Goal: Information Seeking & Learning: Learn about a topic

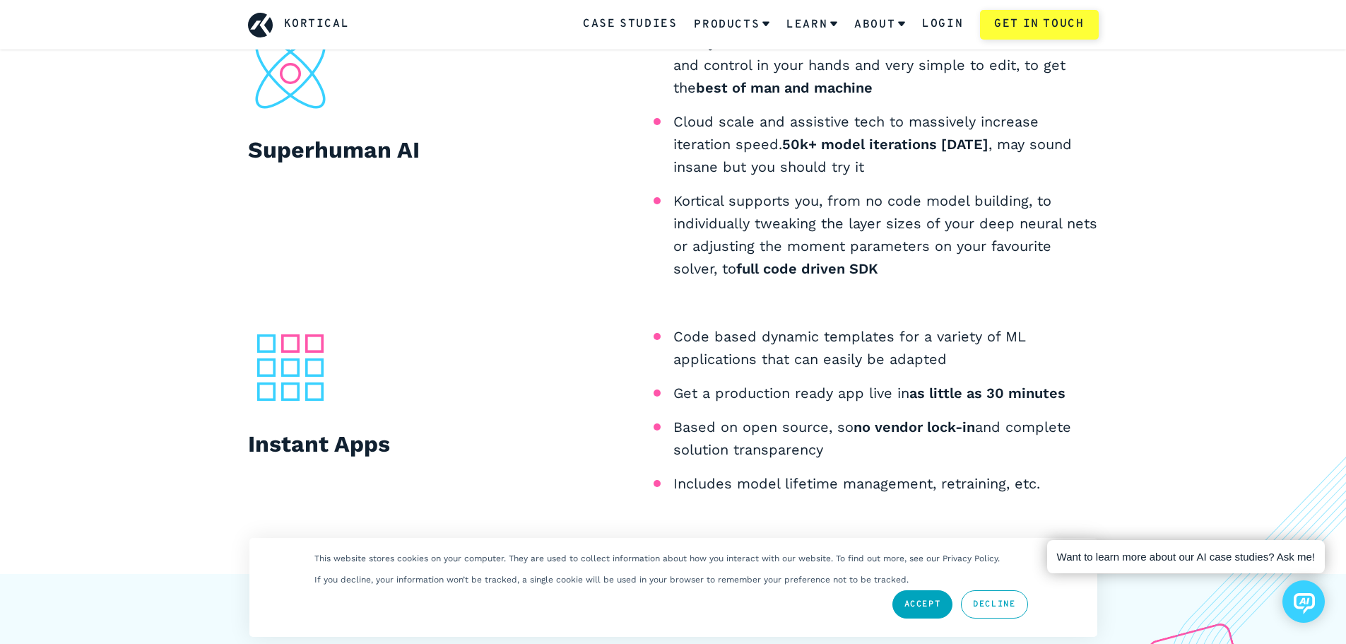
scroll to position [1319, 0]
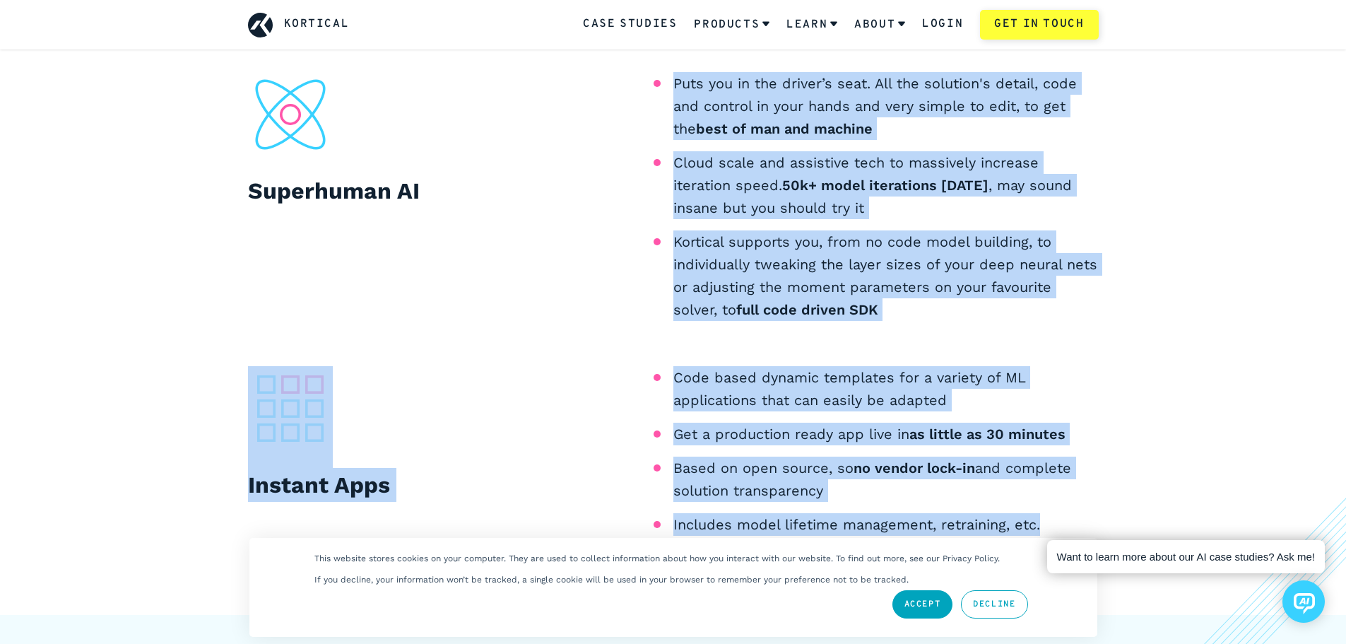
drag, startPoint x: 1058, startPoint y: 521, endPoint x: 674, endPoint y: 82, distance: 582.9
click at [674, 82] on div "Superhuman AI Puts you in the driver’s seat. All the solution's detail, code an…" at bounding box center [673, 309] width 919 height 475
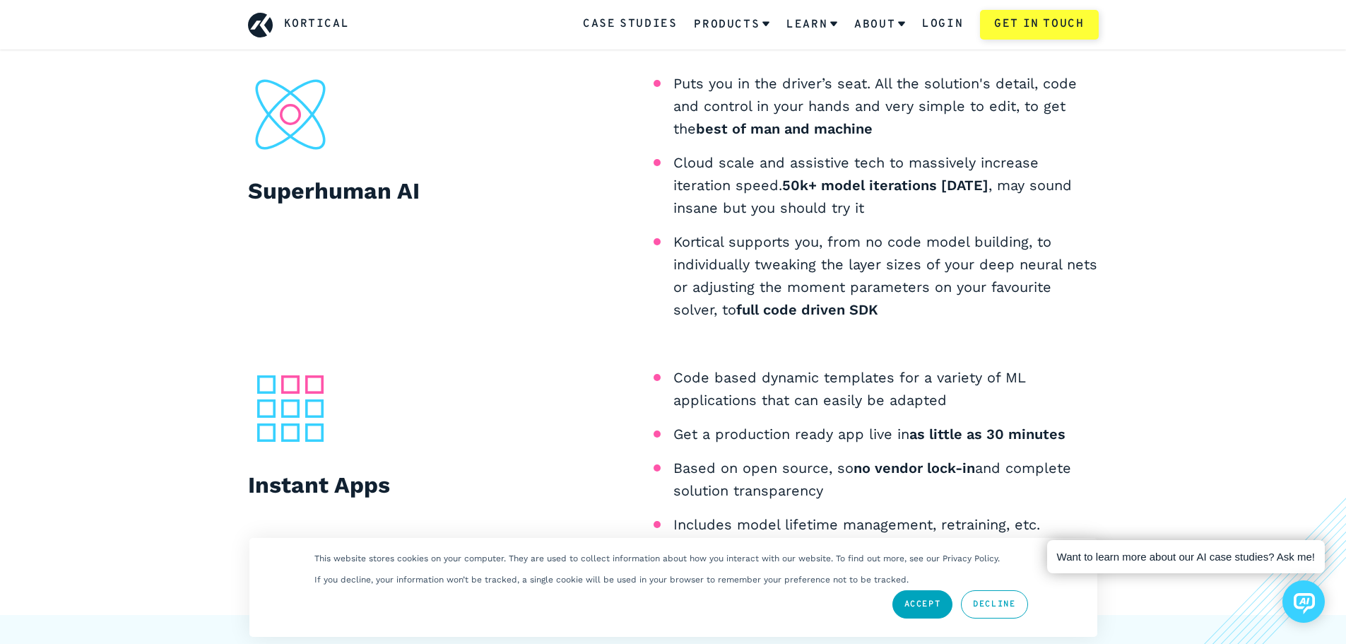
click at [670, 152] on div "Superhuman AI" at bounding box center [460, 202] width 425 height 260
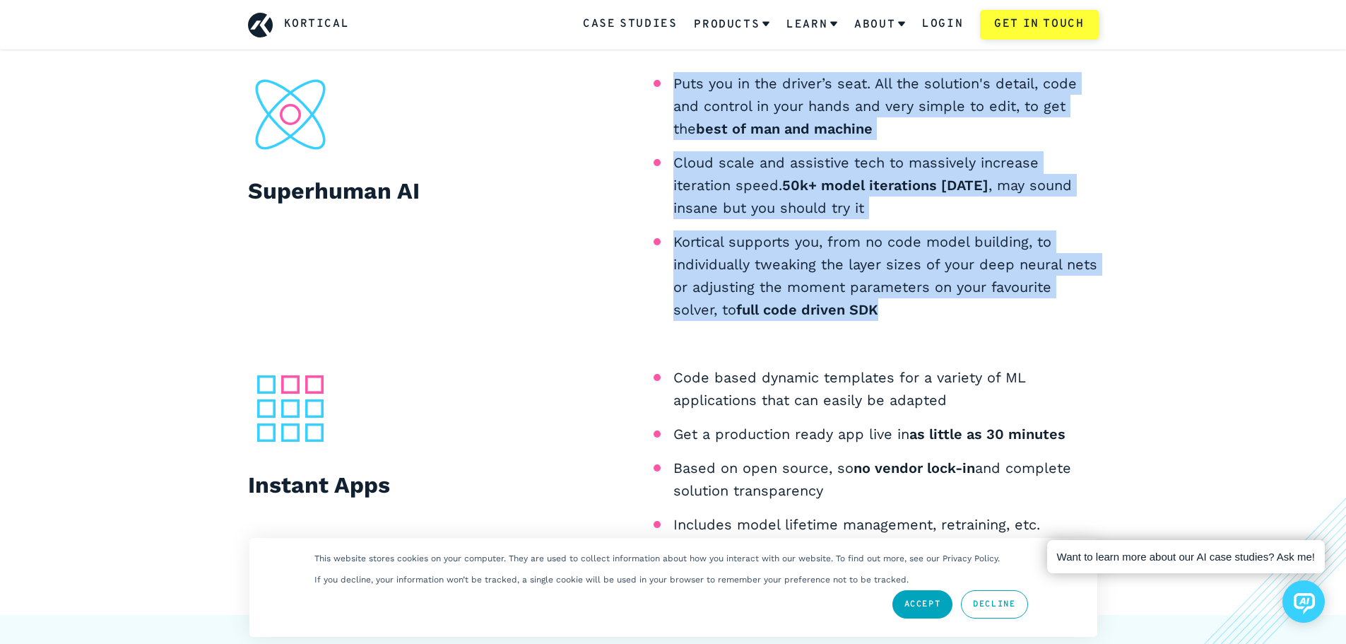
drag, startPoint x: 675, startPoint y: 77, endPoint x: 953, endPoint y: 313, distance: 364.5
click at [953, 313] on ul "Puts you in the driver’s seat. All the solution's detail, code and control in y…" at bounding box center [885, 196] width 425 height 249
copy ul "Puts you in the driver’s seat. All the solution's detail, code and control in y…"
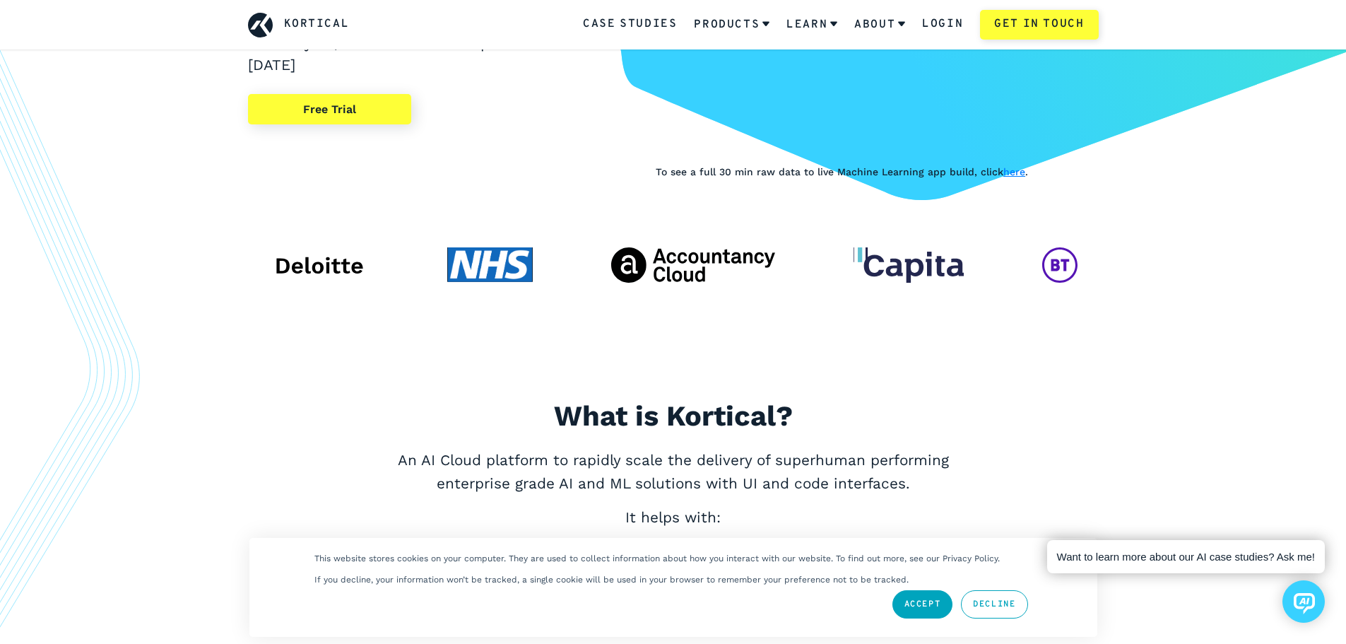
scroll to position [471, 0]
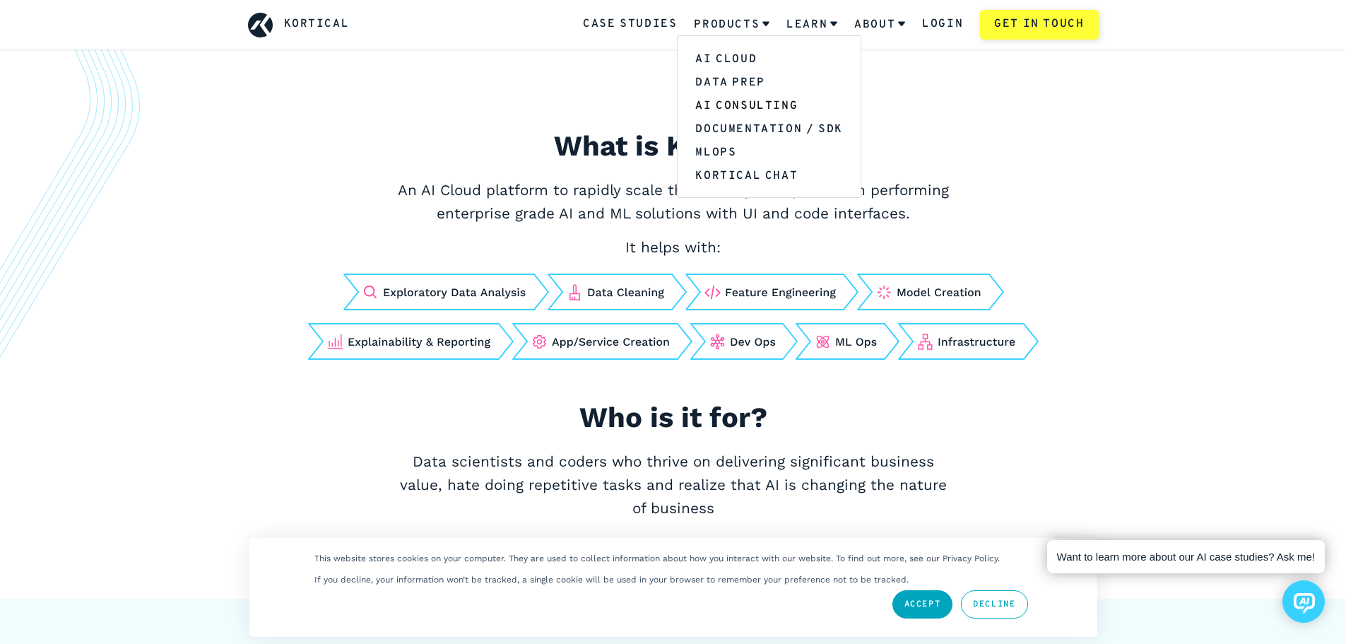
click at [749, 107] on link "AI Consulting" at bounding box center [769, 104] width 182 height 23
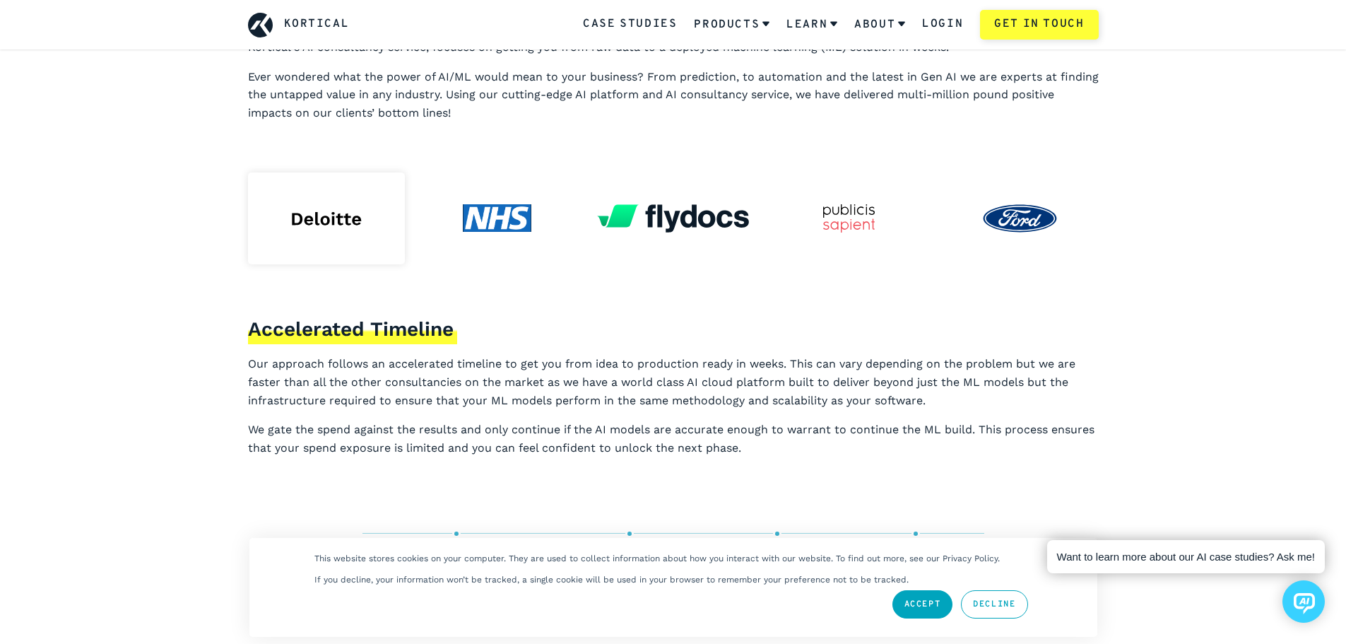
scroll to position [94, 0]
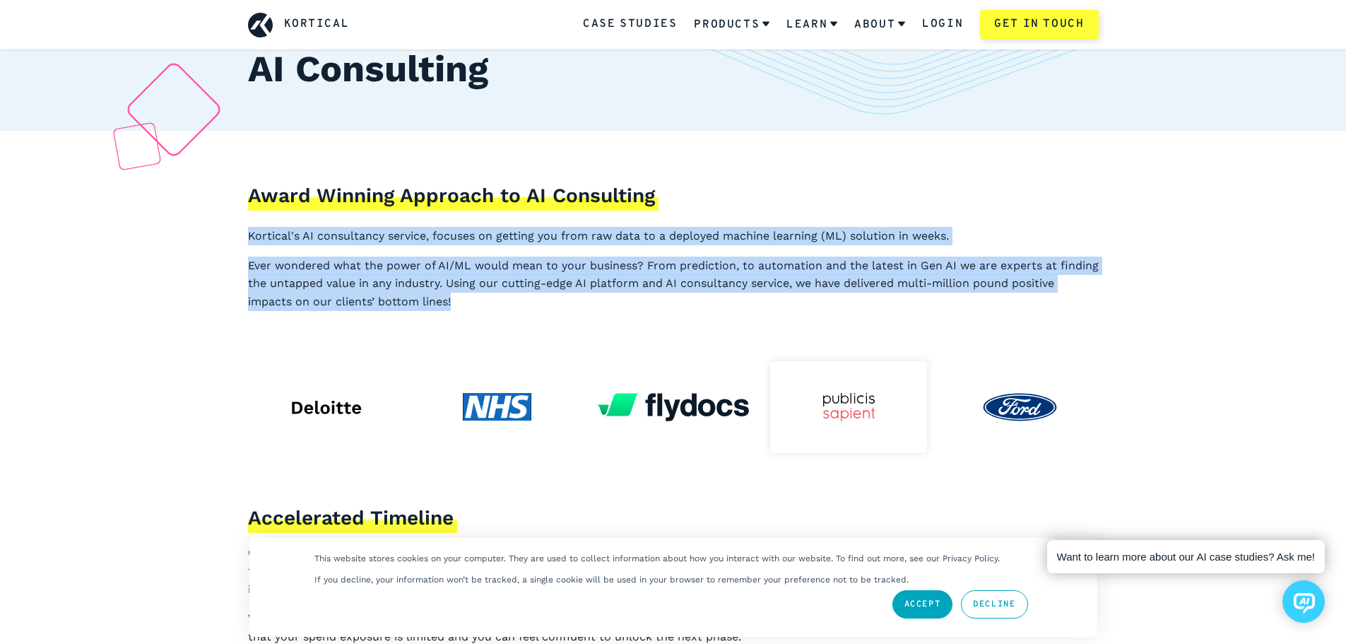
drag, startPoint x: 462, startPoint y: 295, endPoint x: 247, endPoint y: 227, distance: 225.5
click at [248, 227] on div "Award Winning Approach to AI Consulting Kortical's AI consultancy service, focu…" at bounding box center [673, 246] width 851 height 129
copy div "Kortical's AI consultancy service, focuses on getting you from raw data to a de…"
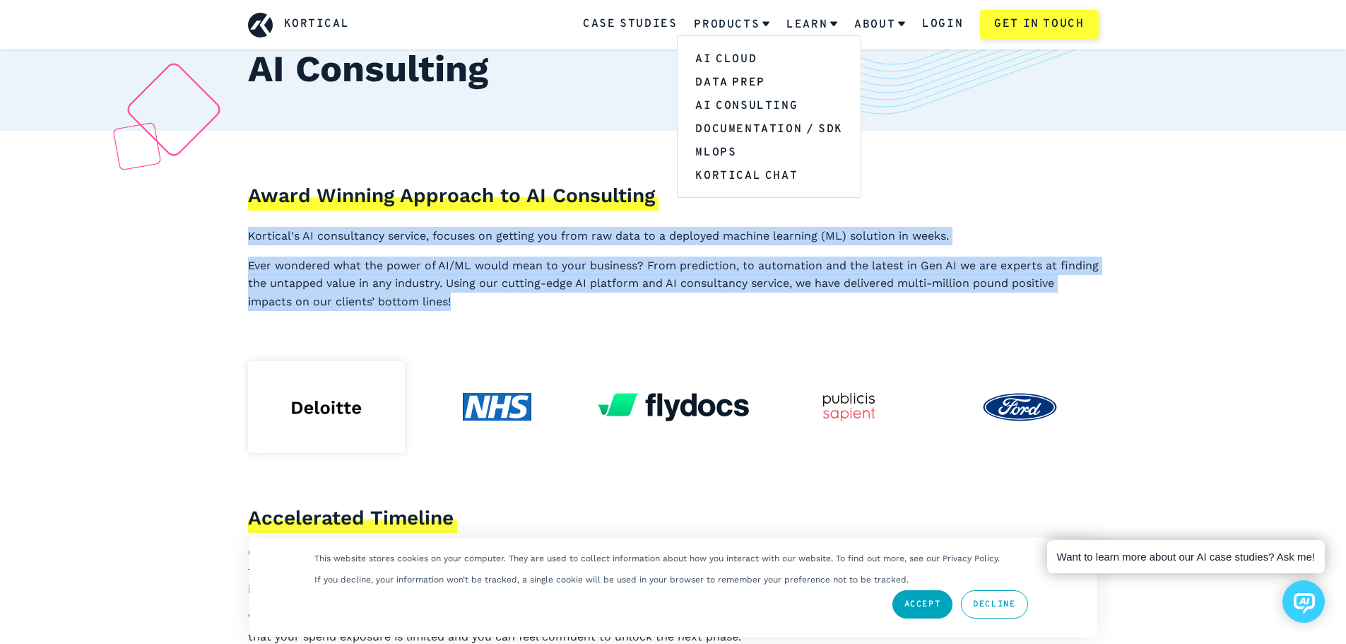
click at [741, 81] on link "Data Prep" at bounding box center [769, 81] width 182 height 23
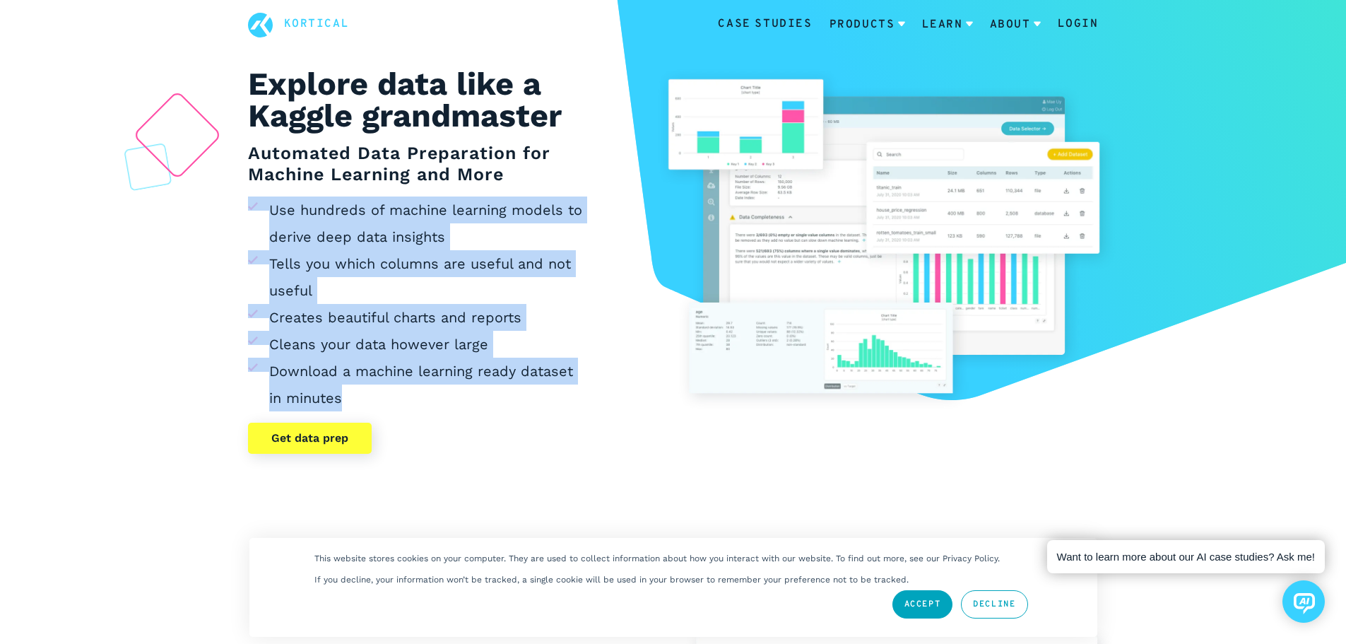
drag, startPoint x: 362, startPoint y: 399, endPoint x: 264, endPoint y: 210, distance: 212.4
click at [264, 210] on ul "Use hundreds of machine learning models to derive deep data insights Tells you …" at bounding box center [418, 303] width 341 height 215
copy ul "Use hundreds of machine learning models to derive deep data insights Tells you …"
